Goal: Task Accomplishment & Management: Manage account settings

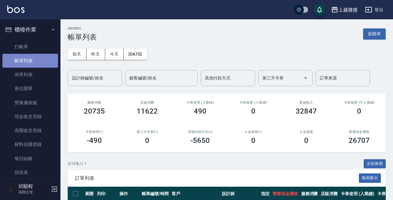
click at [39, 60] on link "帳單列表" at bounding box center [30, 61] width 56 height 14
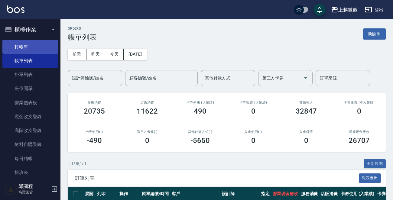
click at [37, 42] on link "打帳單" at bounding box center [30, 47] width 56 height 14
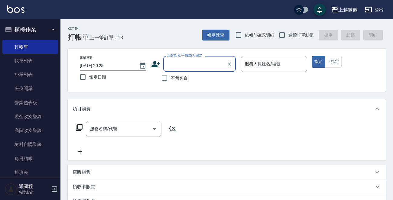
click at [189, 66] on input "顧客姓名/手機號碼/編號" at bounding box center [195, 64] width 58 height 11
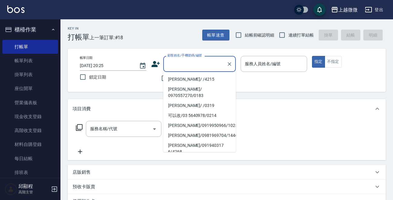
click at [193, 77] on li "[PERSON_NAME]/ /4215" at bounding box center [199, 79] width 72 height 10
type input "[PERSON_NAME]/ /4215"
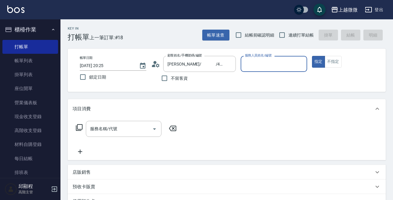
drag, startPoint x: 266, startPoint y: 67, endPoint x: 264, endPoint y: 70, distance: 3.7
click at [266, 67] on input "服務人員姓名/編號" at bounding box center [273, 64] width 61 height 11
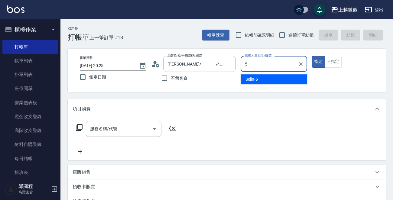
drag, startPoint x: 262, startPoint y: 80, endPoint x: 170, endPoint y: 108, distance: 95.6
click at [261, 80] on div "Selin -5" at bounding box center [273, 79] width 66 height 10
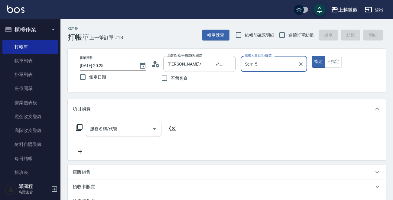
type input "Selin-5"
click at [119, 132] on input "服務名稱/代號" at bounding box center [118, 129] width 61 height 11
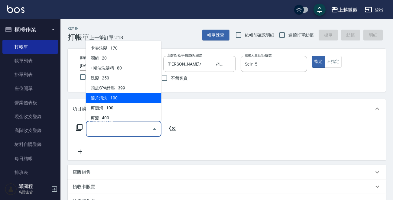
type input "ㄑ"
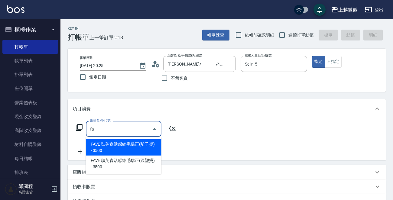
click at [127, 143] on span "FAVE 琺芙森活感縮毛矯正(離子燙) - 3500" at bounding box center [124, 147] width 76 height 16
type input "FAVE 琺芙森活感縮毛矯正(離子燙)(C09)"
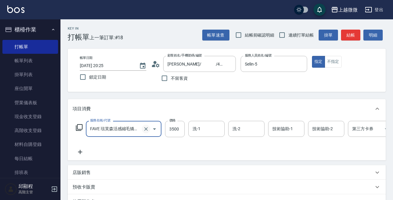
click at [144, 128] on icon "Clear" at bounding box center [146, 129] width 6 height 6
click at [119, 127] on input "服務名稱/代號" at bounding box center [114, 129] width 53 height 11
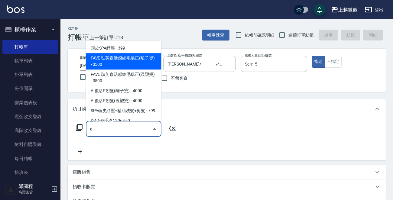
click at [131, 63] on span "FAVE 琺芙森活感縮毛矯正(離子燙) - 3500" at bounding box center [124, 61] width 76 height 16
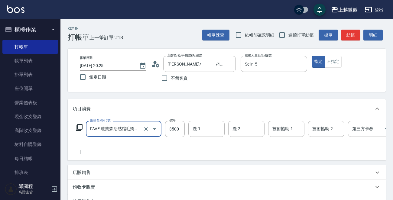
type input "FAVE 琺芙森活感縮毛矯正(離子燙)(C09)"
type input "2800"
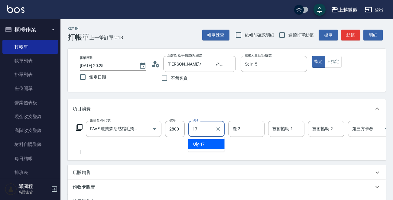
type input "Uly-17"
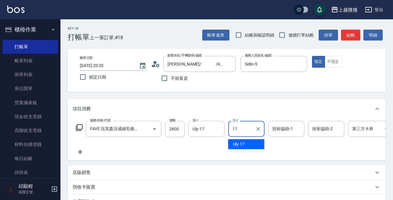
type input "Uly-17"
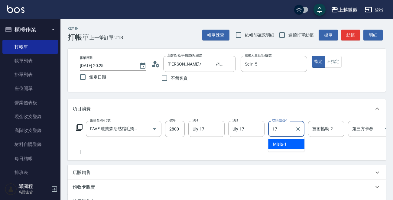
type input "Uly-17"
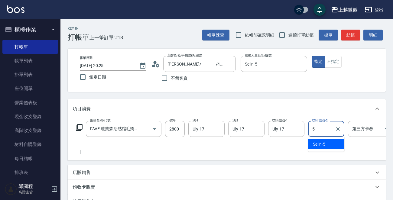
type input "Selin-5"
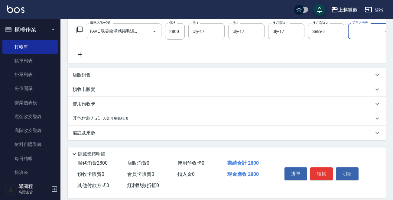
scroll to position [109, 0]
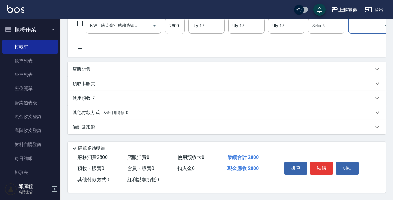
click at [85, 124] on p "備註及來源" at bounding box center [83, 127] width 23 height 6
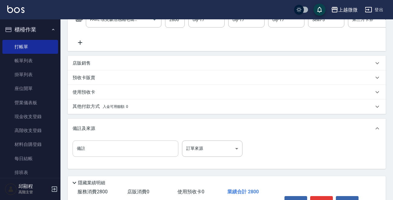
click at [110, 150] on input "備註" at bounding box center [125, 148] width 106 height 16
type input "f"
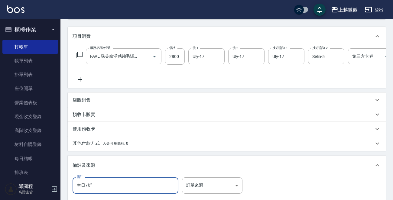
scroll to position [19, 0]
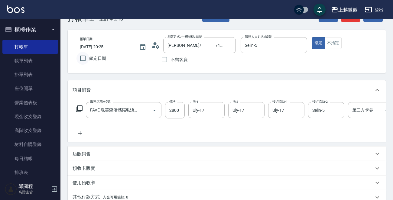
type input "生日7折"
click at [82, 57] on input "鎖定日期" at bounding box center [82, 58] width 13 height 13
checkbox input "true"
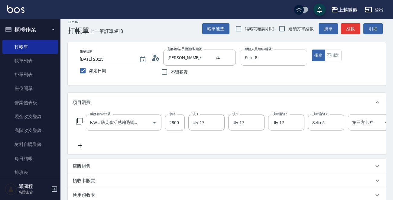
scroll to position [0, 0]
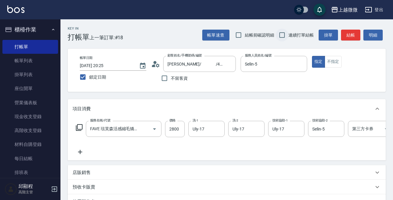
click at [282, 37] on input "連續打單結帳" at bounding box center [281, 35] width 13 height 13
checkbox input "true"
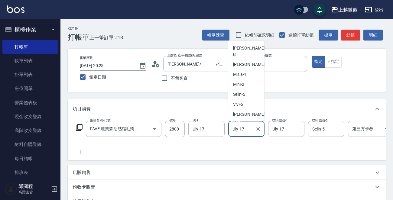
scroll to position [52, 0]
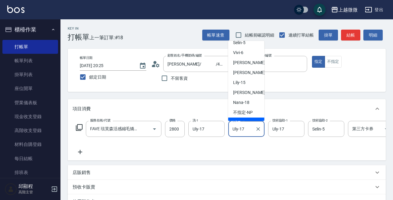
drag, startPoint x: 246, startPoint y: 130, endPoint x: 225, endPoint y: 130, distance: 20.2
click at [225, 130] on div "服務名稱/代號 FAVE 琺芙森活感縮毛矯正(離子燙)(C09) 服務名稱/代號 價格 2800 價格 洗-1 Uly-17 洗-1 洗-2 Uly-17 洗…" at bounding box center [241, 129] width 339 height 16
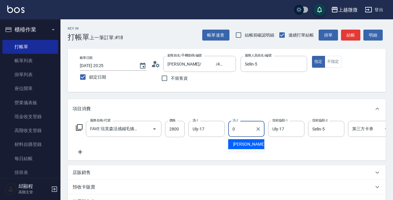
click at [242, 140] on div "[PERSON_NAME] -0" at bounding box center [246, 144] width 36 height 10
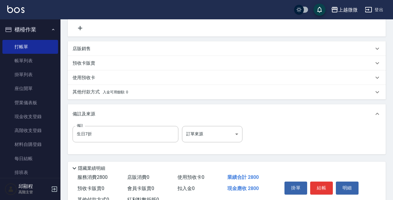
scroll to position [150, 0]
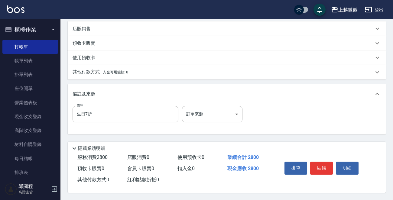
type input "[PERSON_NAME]-0"
click at [86, 72] on p "其他付款方式 入金可用餘額: 0" at bounding box center [100, 72] width 56 height 7
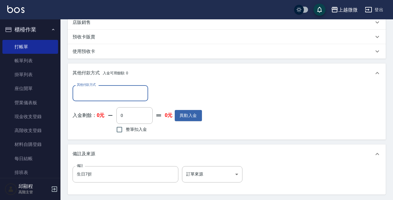
scroll to position [0, 0]
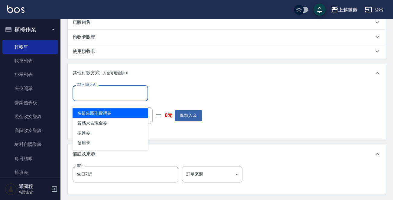
click at [94, 98] on input "其他付款方式" at bounding box center [110, 93] width 70 height 11
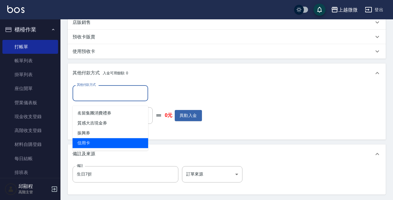
click at [101, 141] on span "信用卡" at bounding box center [110, 143] width 76 height 10
type input "信用卡"
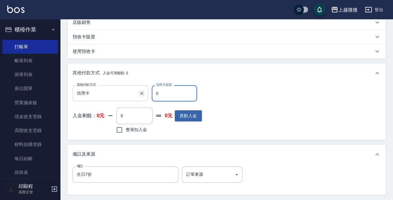
drag, startPoint x: 169, startPoint y: 98, endPoint x: 138, endPoint y: 98, distance: 31.1
click at [138, 98] on div "其他付款方式 信用卡 其他付款方式 信用卡金額 0 信用卡金額" at bounding box center [136, 93] width 129 height 16
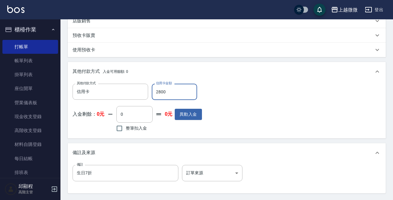
scroll to position [217, 0]
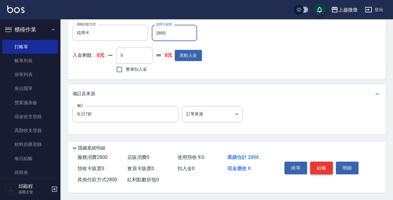
type input "2800"
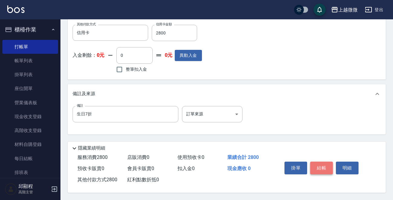
click at [322, 165] on button "結帳" at bounding box center [321, 168] width 23 height 13
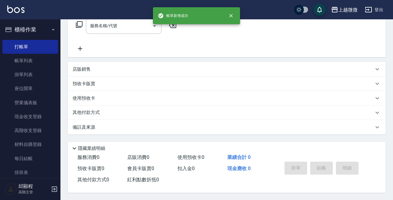
scroll to position [0, 0]
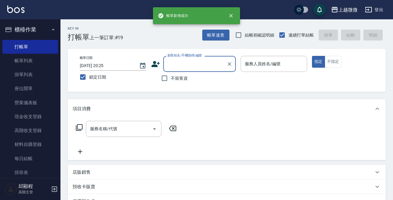
click at [173, 63] on input "顧客姓名/手機號碼/編號" at bounding box center [195, 64] width 58 height 11
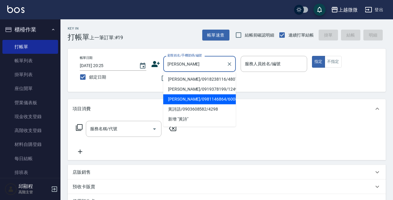
click at [197, 99] on li "[PERSON_NAME]/0981146864/6008" at bounding box center [199, 99] width 72 height 10
type input "[PERSON_NAME]/0981146864/6008"
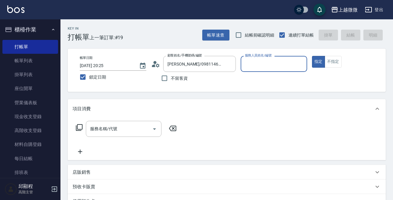
type input "Selin-5"
click at [113, 128] on div "服務名稱/代號 服務名稱/代號" at bounding box center [124, 129] width 76 height 16
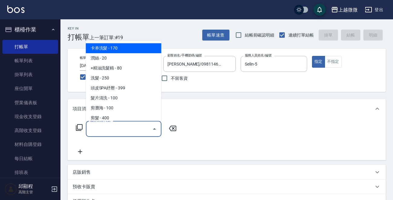
type input "ㄑ"
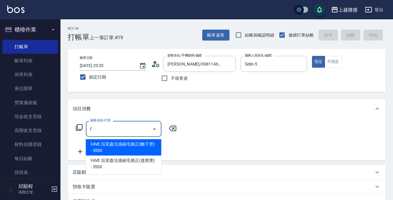
click at [124, 146] on span "FAVE 琺芙森活感縮毛矯正(離子燙) - 3500" at bounding box center [124, 147] width 76 height 16
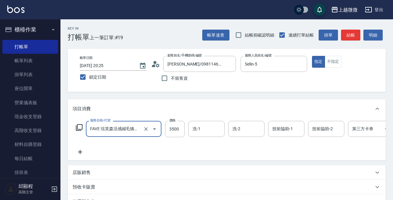
click at [122, 131] on input "FAVE 琺芙森活感縮毛矯正(離子燙)(C09)" at bounding box center [114, 129] width 53 height 11
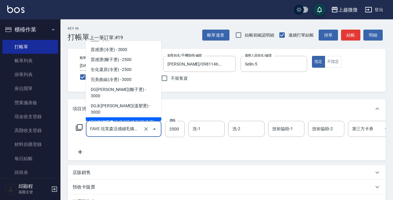
scroll to position [128, 0]
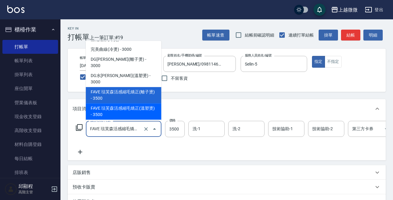
click at [122, 103] on span "FAVE 琺芙森活感縮毛矯正(溫塑燙) - 3500" at bounding box center [124, 111] width 76 height 16
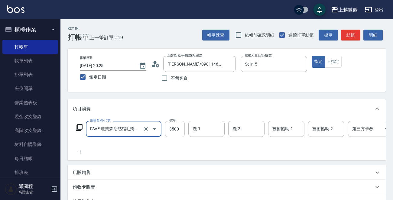
type input "FAVE 琺芙森活感縮毛矯正(溫塑燙)(C10)"
click at [166, 128] on input "3500" at bounding box center [175, 129] width 20 height 16
type input "3375"
click at [205, 129] on input "洗-1" at bounding box center [206, 129] width 31 height 11
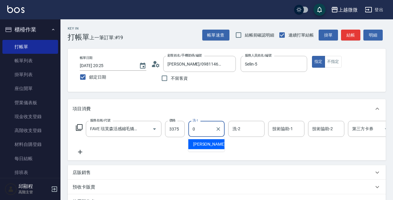
click at [206, 143] on div "[PERSON_NAME] -0" at bounding box center [206, 144] width 36 height 10
type input "[PERSON_NAME]-0"
click at [254, 132] on input "洗-2" at bounding box center [246, 129] width 31 height 11
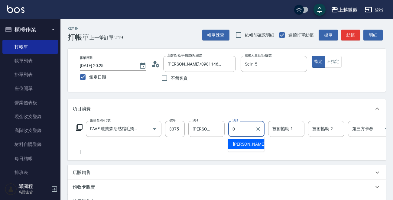
click at [249, 142] on div "[PERSON_NAME] -0" at bounding box center [246, 144] width 36 height 10
type input "[PERSON_NAME]-0"
click at [288, 127] on div "技術協助-1 技術協助-1" at bounding box center [286, 129] width 36 height 16
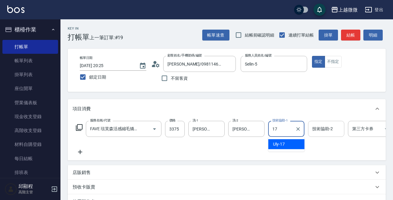
click at [289, 141] on div "Uly -17" at bounding box center [286, 144] width 36 height 10
type input "Uly-17"
click at [335, 132] on input "技術協助-2" at bounding box center [325, 129] width 31 height 11
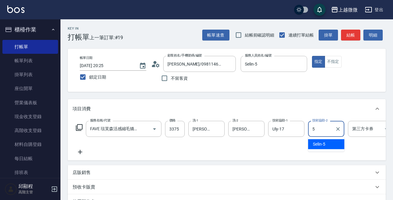
click at [315, 143] on span "Selin -5" at bounding box center [319, 144] width 12 height 6
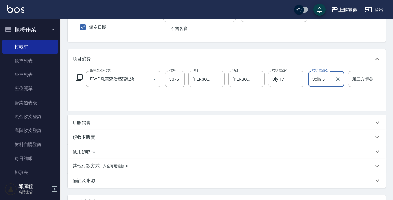
scroll to position [109, 0]
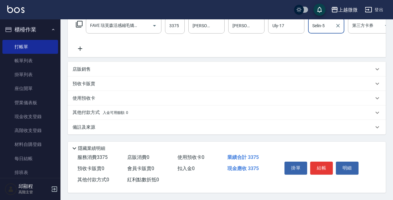
type input "Selin-5"
click at [88, 127] on p "備註及來源" at bounding box center [83, 127] width 23 height 6
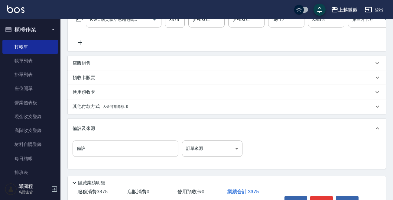
click at [95, 153] on input "備註" at bounding box center [125, 148] width 106 height 16
type input "g"
type input "上直下捲"
click at [82, 108] on p "其他付款方式 入金可用餘額: 0" at bounding box center [100, 106] width 56 height 7
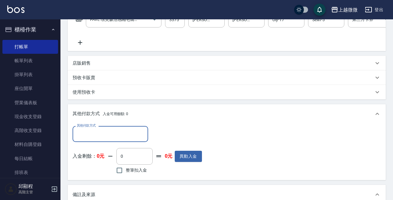
scroll to position [0, 0]
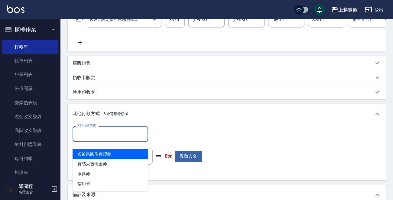
click at [102, 139] on input "其他付款方式" at bounding box center [110, 134] width 70 height 11
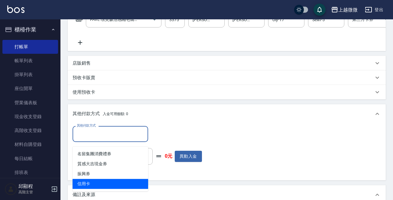
click at [107, 182] on span "信用卡" at bounding box center [110, 184] width 76 height 10
type input "信用卡"
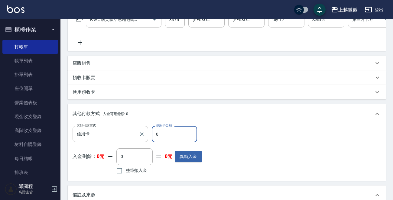
drag, startPoint x: 188, startPoint y: 137, endPoint x: 105, endPoint y: 140, distance: 83.1
click at [105, 140] on div "其他付款方式 信用卡 其他付款方式 信用卡金額 0 信用卡金額" at bounding box center [136, 134] width 129 height 16
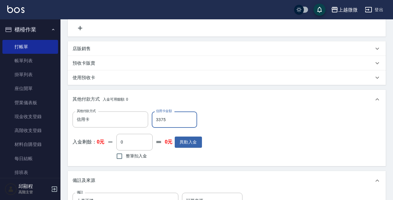
scroll to position [96, 0]
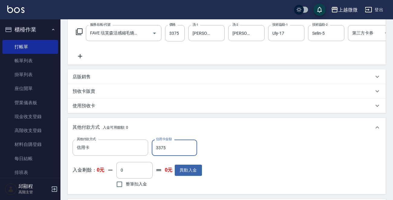
type input "3375"
click at [81, 55] on icon at bounding box center [79, 56] width 15 height 7
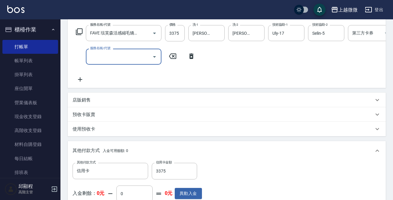
scroll to position [0, 0]
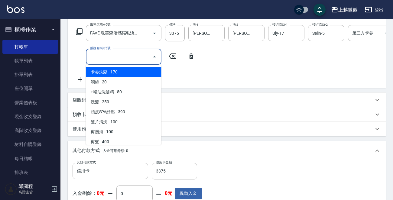
click at [103, 61] on input "服務名稱/代號" at bounding box center [118, 56] width 61 height 11
type input "M"
type input "0"
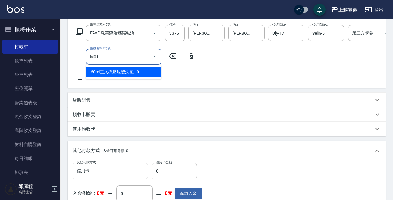
click at [110, 67] on span "60ml三入擠壓瓶盥洗包 - 0" at bounding box center [124, 72] width 76 height 10
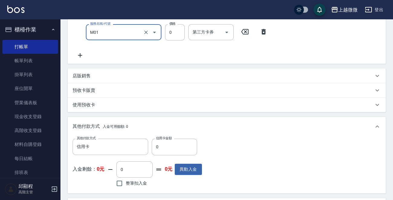
scroll to position [240, 0]
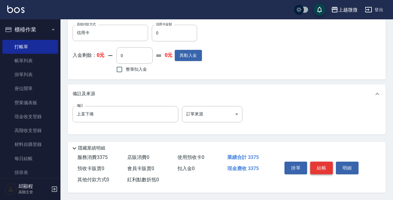
type input "60ml三入擠壓瓶盥洗包(M01)"
click at [318, 163] on button "結帳" at bounding box center [321, 168] width 23 height 13
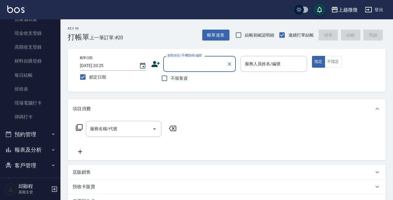
scroll to position [0, 0]
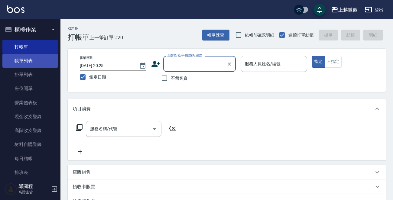
click at [36, 59] on link "帳單列表" at bounding box center [30, 61] width 56 height 14
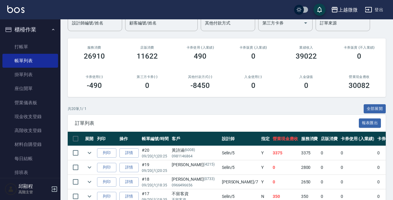
scroll to position [121, 0]
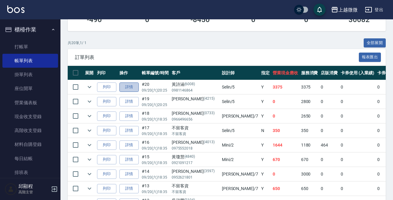
click at [131, 86] on link "詳情" at bounding box center [128, 86] width 19 height 9
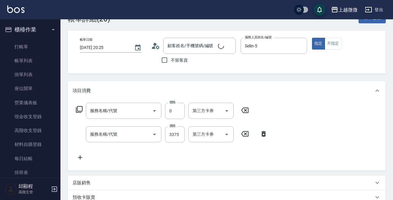
type input "[DATE] 20:25"
type input "Selin-5"
type input "上直下捲"
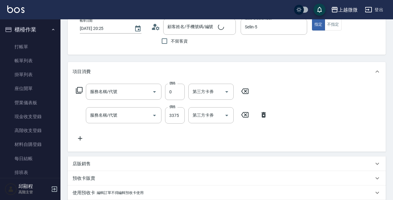
scroll to position [209, 0]
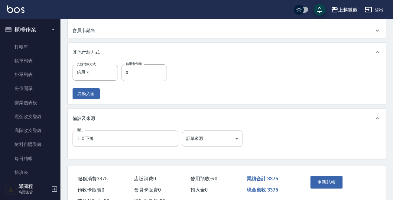
type input "[PERSON_NAME]/0981146864/6008"
type input "60ml三入擠壓瓶盥洗包(M01)"
type input "FAVE 琺芙森活感縮毛矯正(溫塑燙)(C10)"
click at [148, 77] on input "0" at bounding box center [143, 72] width 45 height 16
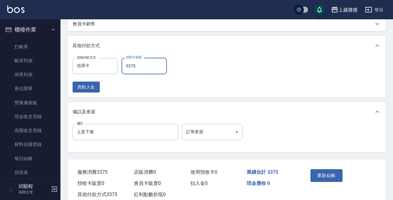
scroll to position [236, 0]
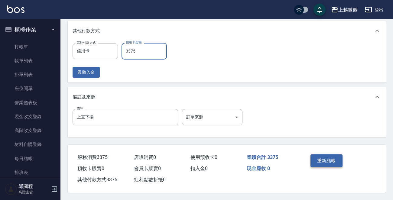
type input "3375"
click at [330, 162] on button "重新結帳" at bounding box center [326, 160] width 32 height 13
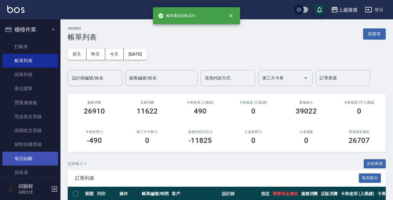
click at [31, 158] on link "每日結帳" at bounding box center [30, 159] width 56 height 14
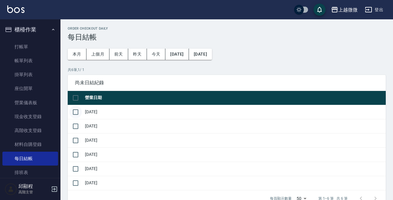
click at [77, 115] on input "checkbox" at bounding box center [75, 112] width 13 height 13
checkbox input "true"
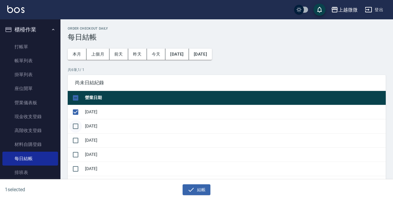
click at [78, 126] on input "checkbox" at bounding box center [75, 126] width 13 height 13
checkbox input "true"
click at [76, 140] on input "checkbox" at bounding box center [75, 140] width 13 height 13
checkbox input "true"
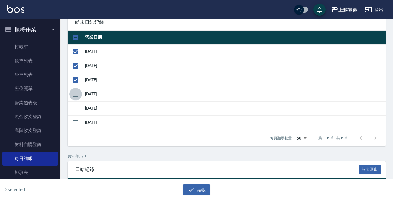
click at [78, 98] on input "checkbox" at bounding box center [75, 94] width 13 height 13
checkbox input "true"
click at [76, 107] on input "checkbox" at bounding box center [75, 108] width 13 height 13
checkbox input "true"
click at [74, 126] on input "checkbox" at bounding box center [75, 122] width 13 height 13
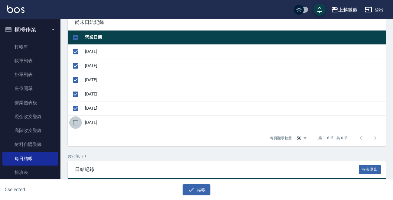
checkbox input "true"
click at [194, 185] on button "結帳" at bounding box center [196, 189] width 28 height 11
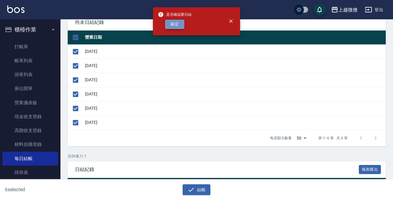
click at [169, 22] on button "確定" at bounding box center [174, 24] width 19 height 9
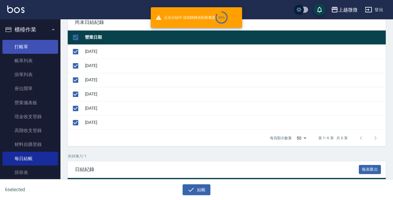
checkbox input "false"
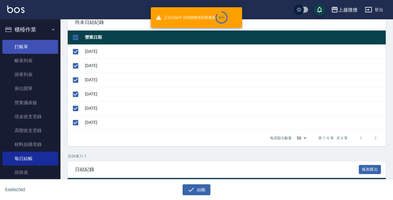
checkbox input "false"
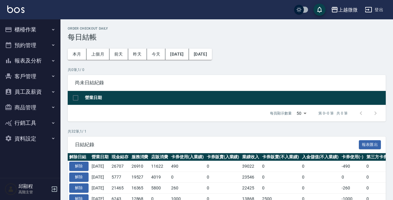
scroll to position [60, 0]
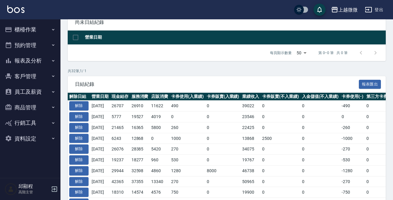
click at [42, 30] on button "櫃檯作業" at bounding box center [30, 30] width 56 height 16
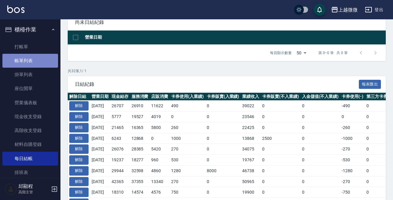
click at [31, 61] on link "帳單列表" at bounding box center [30, 61] width 56 height 14
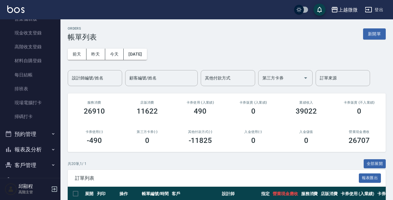
scroll to position [121, 0]
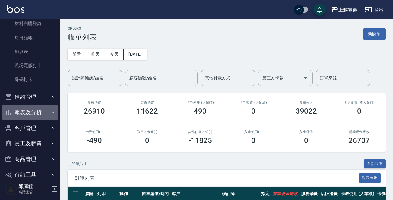
click at [42, 115] on button "報表及分析" at bounding box center [30, 113] width 56 height 16
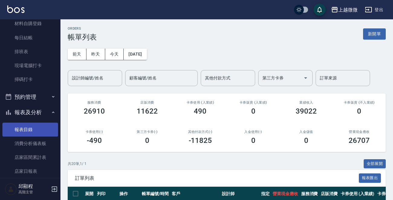
click at [32, 126] on link "報表目錄" at bounding box center [30, 130] width 56 height 14
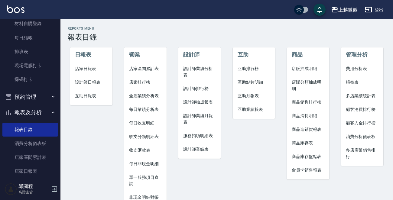
click at [91, 70] on span "店家日報表" at bounding box center [91, 69] width 33 height 6
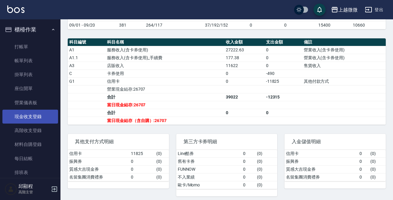
click at [31, 113] on link "現金收支登錄" at bounding box center [30, 117] width 56 height 14
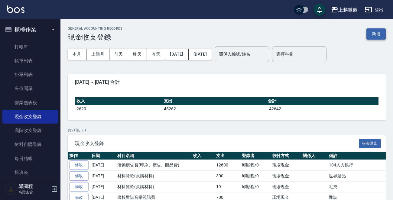
click at [378, 33] on button "新增" at bounding box center [375, 33] width 19 height 11
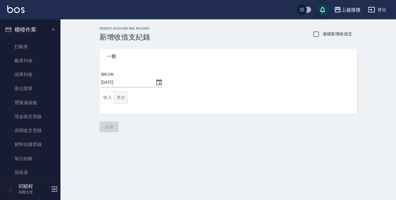
click at [121, 98] on button "支出" at bounding box center [121, 97] width 14 height 12
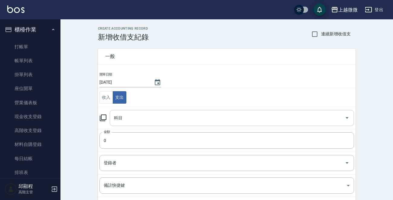
click at [133, 121] on input "科目" at bounding box center [227, 118] width 230 height 11
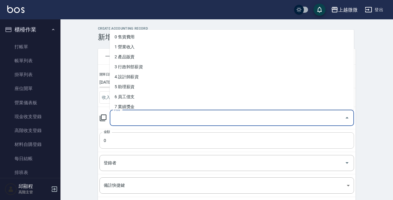
click at [122, 137] on input "0" at bounding box center [226, 140] width 254 height 16
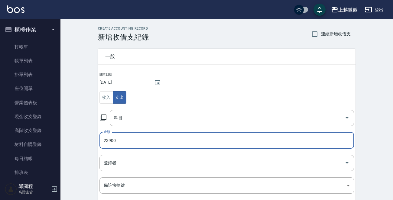
type input "23900"
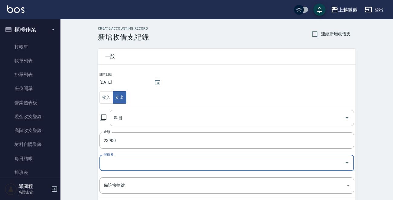
click at [132, 118] on input "科目" at bounding box center [227, 118] width 230 height 11
type input "f"
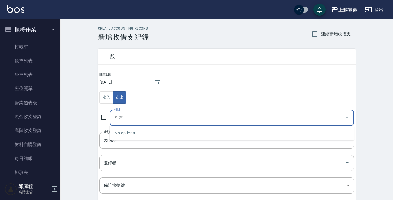
type input "ㄕ"
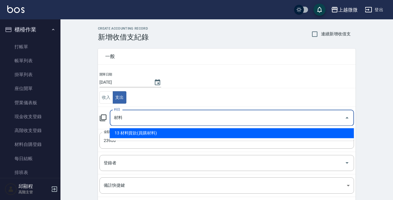
click at [137, 130] on li "13 材料貨款(員購材料)" at bounding box center [232, 133] width 244 height 10
type input "13 材料貨款(員購材料)"
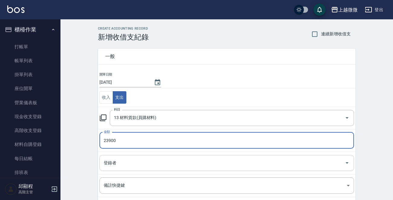
click at [140, 166] on input "登錄者" at bounding box center [222, 163] width 240 height 11
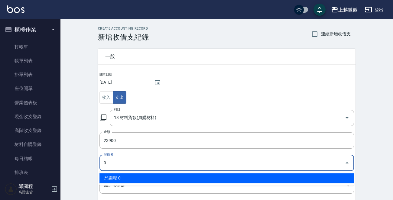
click at [130, 176] on li "邱顯程-0" at bounding box center [226, 178] width 254 height 10
type input "邱顯程-0"
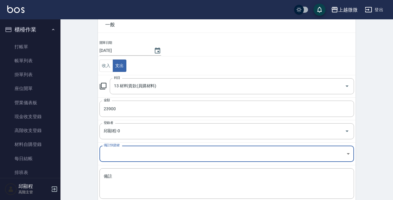
scroll to position [66, 0]
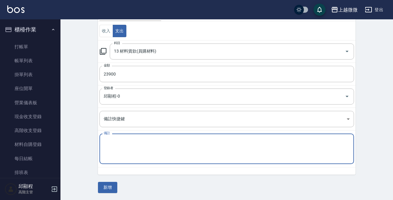
click at [146, 150] on textarea "備註" at bounding box center [227, 149] width 246 height 21
type textarea "r"
type textarea "菁妮髮品"
click at [107, 184] on button "新增" at bounding box center [107, 187] width 19 height 11
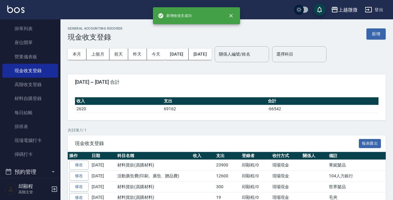
scroll to position [181, 0]
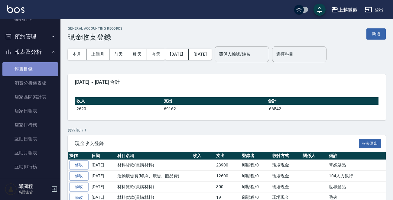
click at [36, 66] on link "報表目錄" at bounding box center [30, 69] width 56 height 14
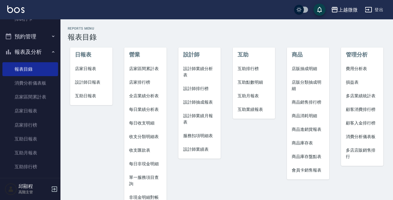
click at [91, 70] on span "店家日報表" at bounding box center [91, 69] width 33 height 6
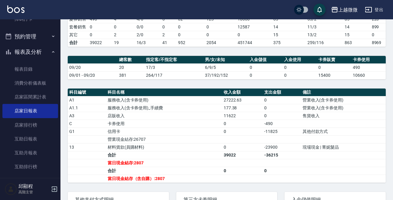
scroll to position [181, 0]
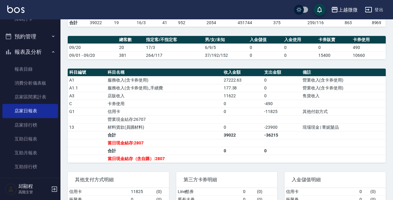
drag, startPoint x: 192, startPoint y: 33, endPoint x: 189, endPoint y: 34, distance: 3.8
click at [192, 33] on div "上越微微 2025-09-20 店家日報表 列印時間： 2025-09-20-20:31 Merchant Daily Report 店家日報表 前天 昨天 …" at bounding box center [226, 40] width 332 height 404
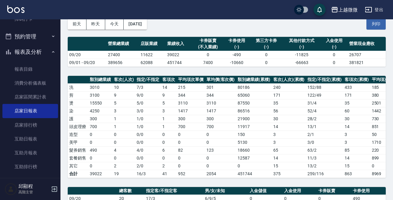
scroll to position [0, 0]
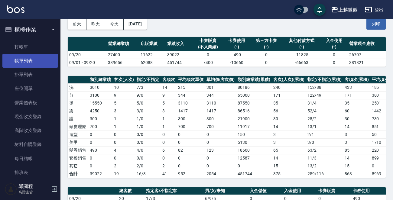
click at [27, 59] on link "帳單列表" at bounding box center [30, 61] width 56 height 14
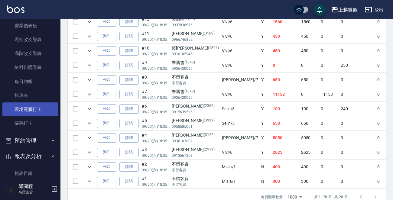
scroll to position [91, 0]
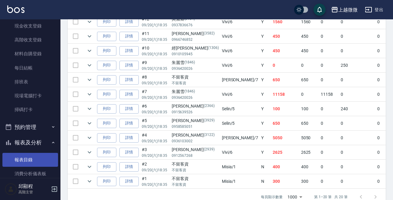
click at [31, 156] on link "報表目錄" at bounding box center [30, 160] width 56 height 14
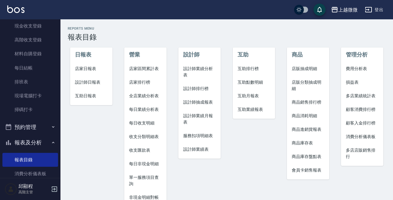
click at [95, 72] on li "店家日報表" at bounding box center [91, 69] width 42 height 14
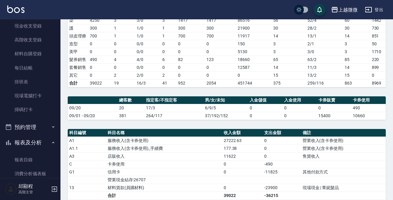
scroll to position [211, 0]
